Goal: Check status: Check status

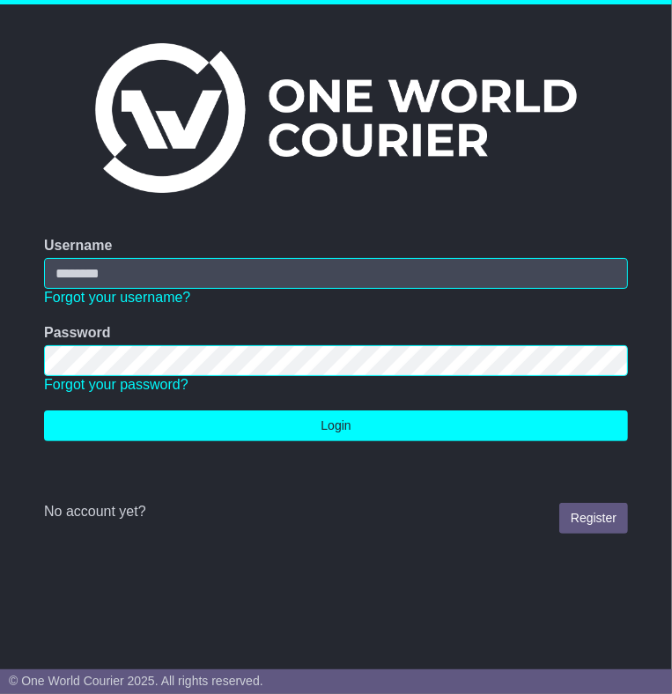
type input "**********"
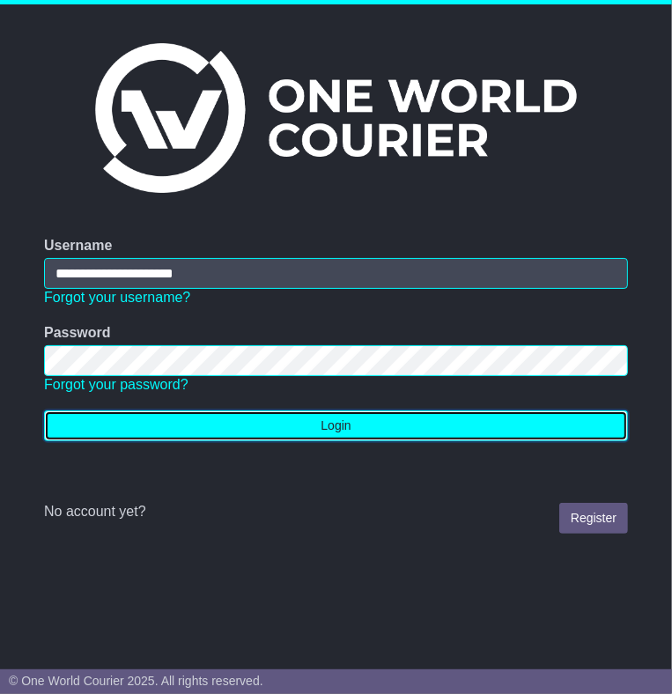
click at [389, 430] on button "Login" at bounding box center [336, 426] width 584 height 31
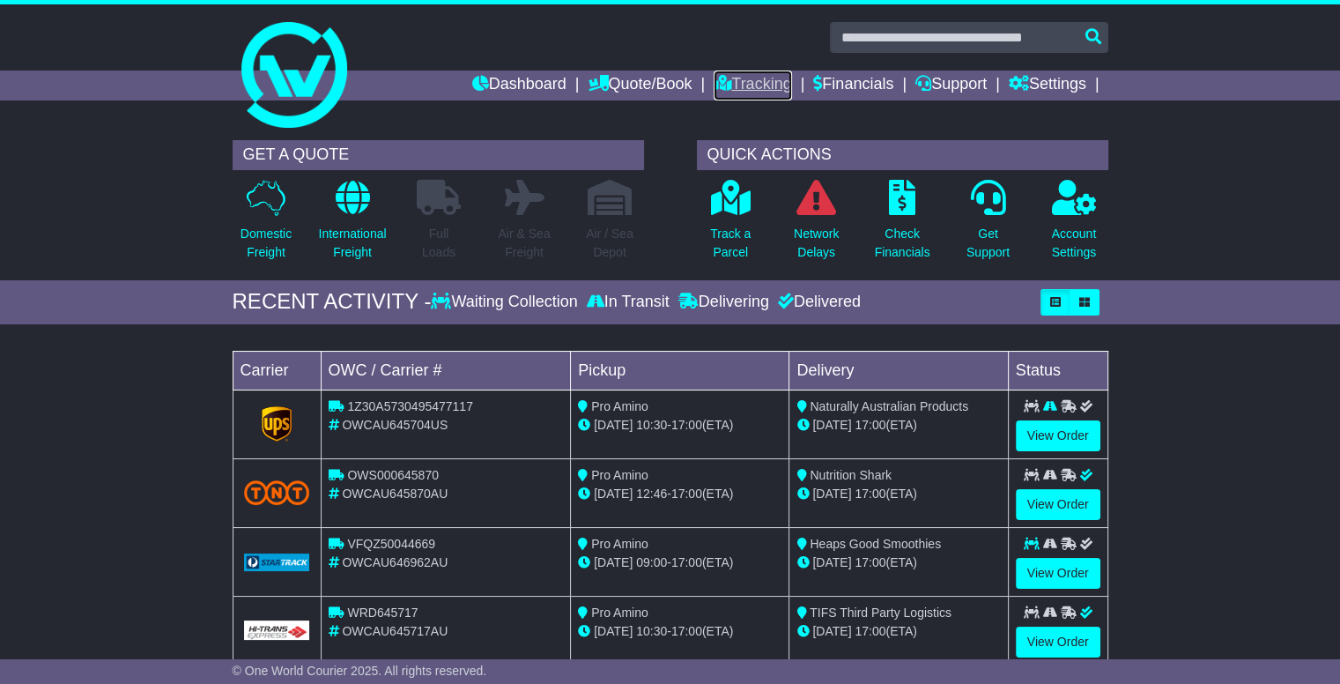
click at [672, 78] on link "Tracking" at bounding box center [753, 86] width 78 height 30
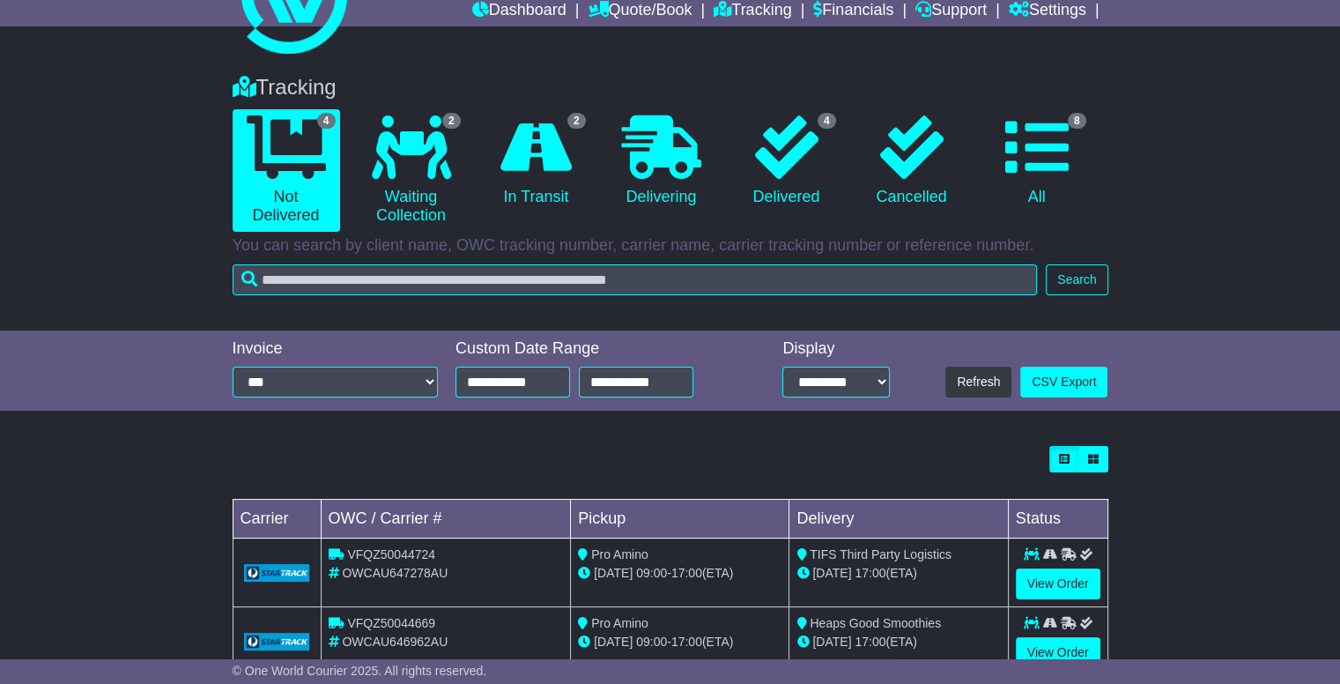
scroll to position [176, 0]
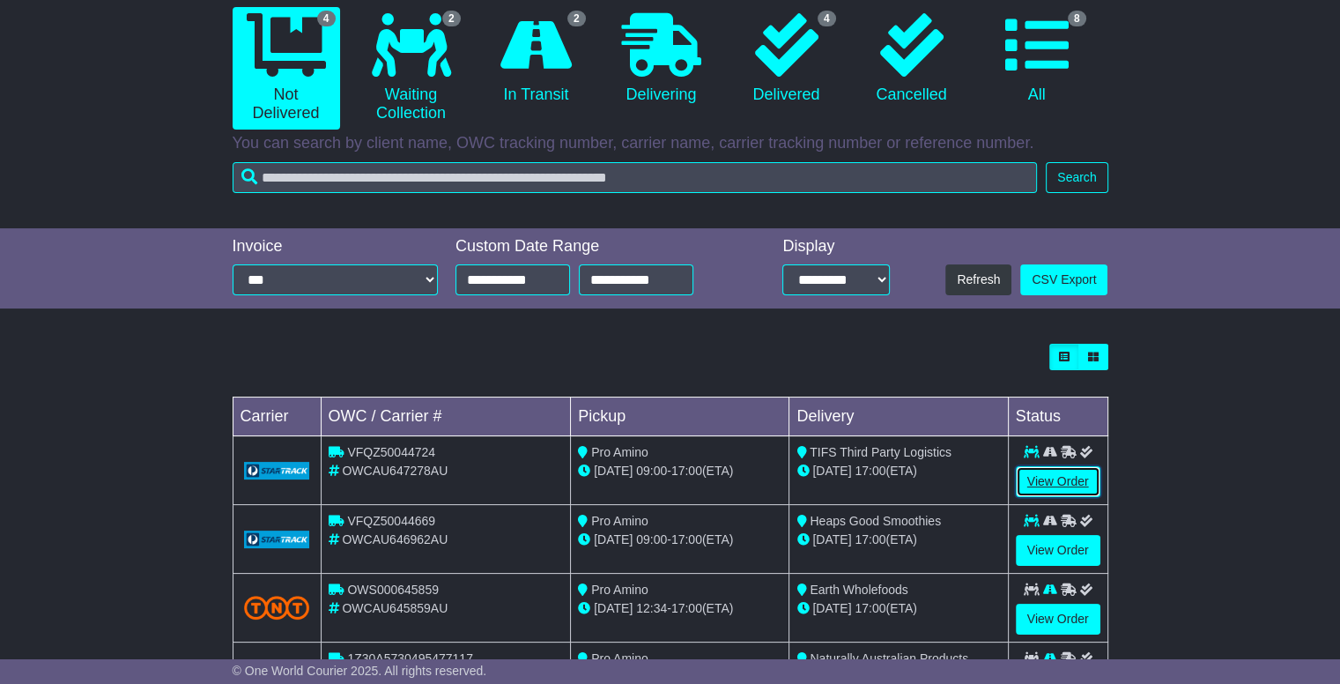
click at [1066, 481] on link "View Order" at bounding box center [1058, 481] width 85 height 31
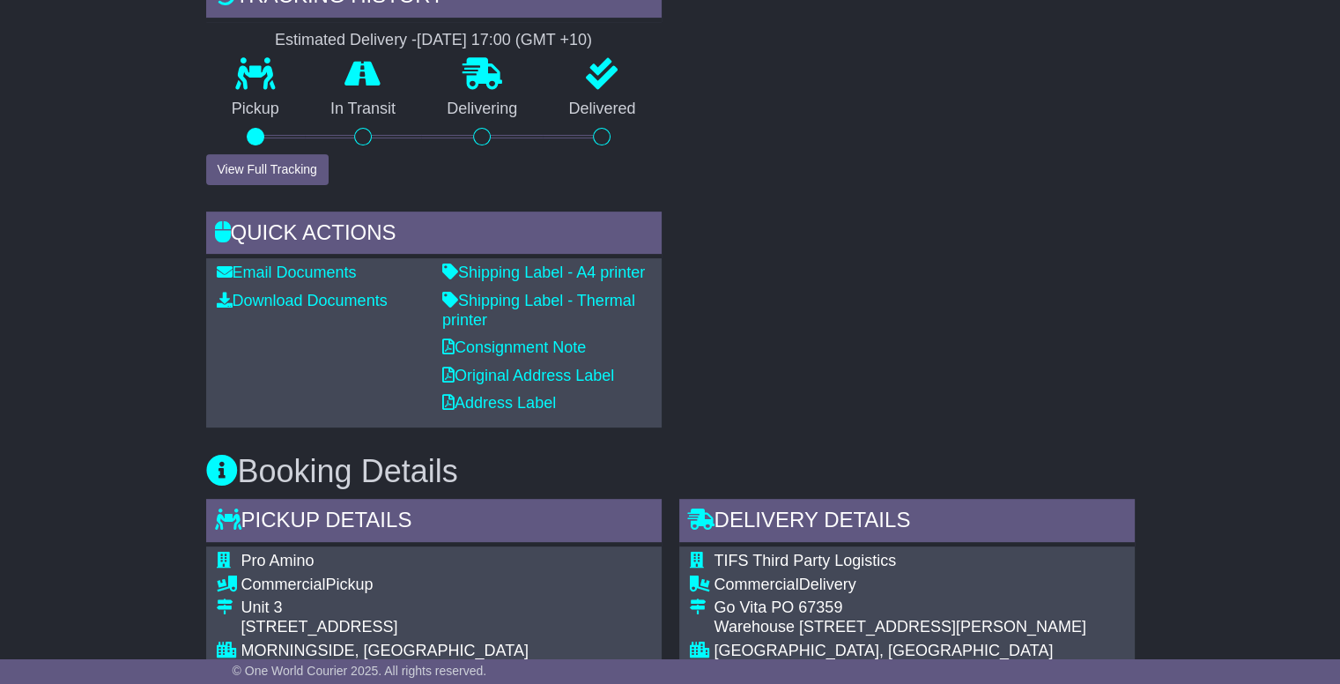
scroll to position [793, 0]
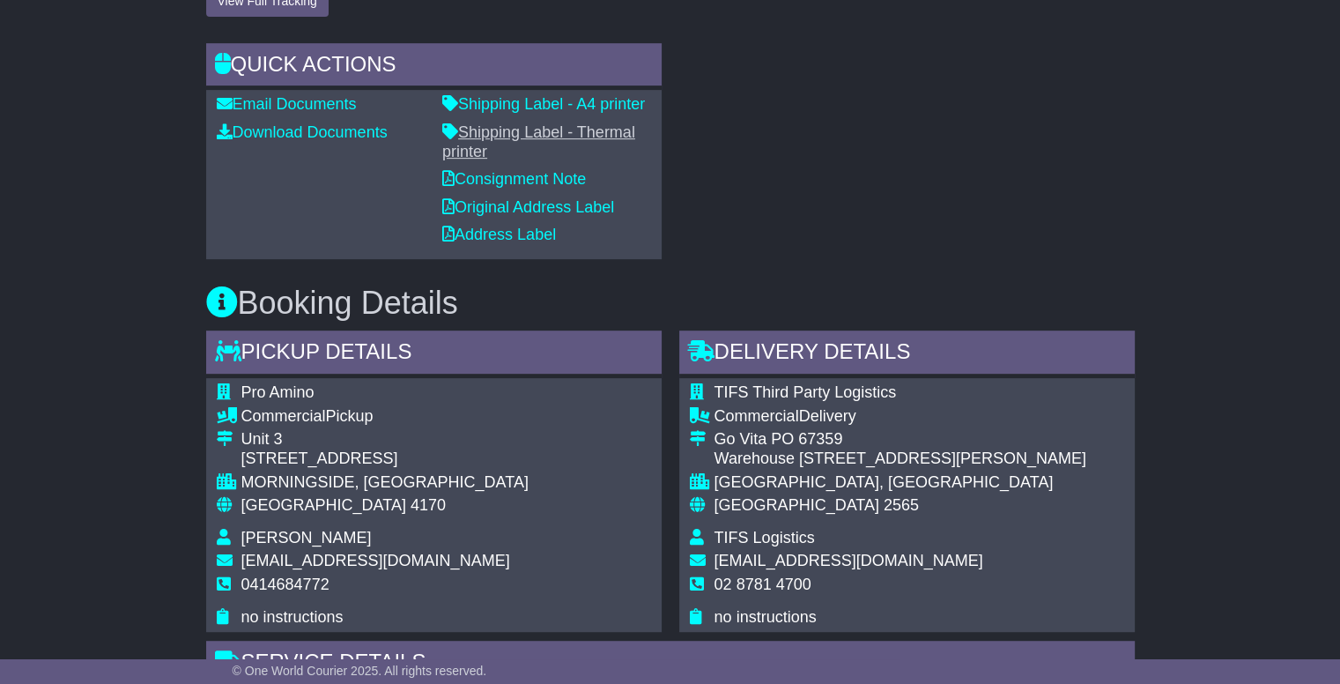
click at [559, 138] on p "Shipping Label - Thermal printer" at bounding box center [546, 142] width 209 height 38
click at [558, 133] on link "Shipping Label - Thermal printer" at bounding box center [538, 141] width 193 height 37
